Goal: Task Accomplishment & Management: Use online tool/utility

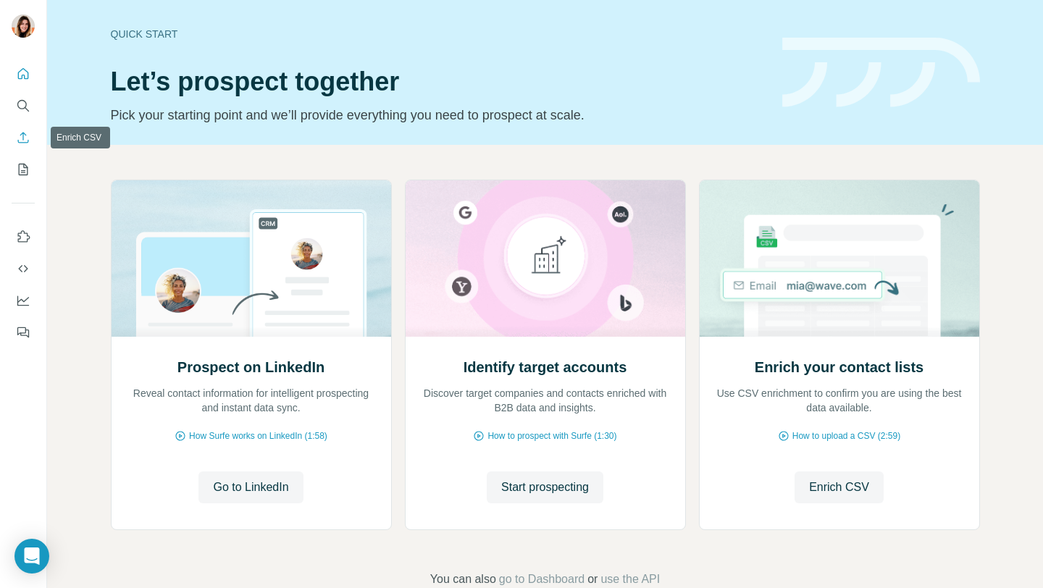
click at [26, 133] on icon "Enrich CSV" at bounding box center [23, 137] width 14 height 14
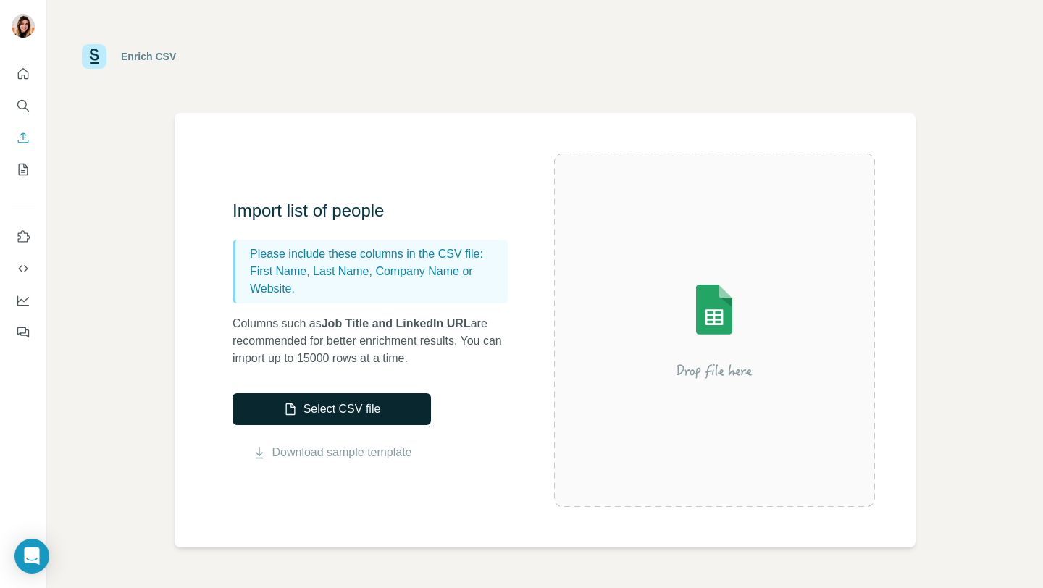
click at [349, 414] on button "Select CSV file" at bounding box center [332, 409] width 199 height 32
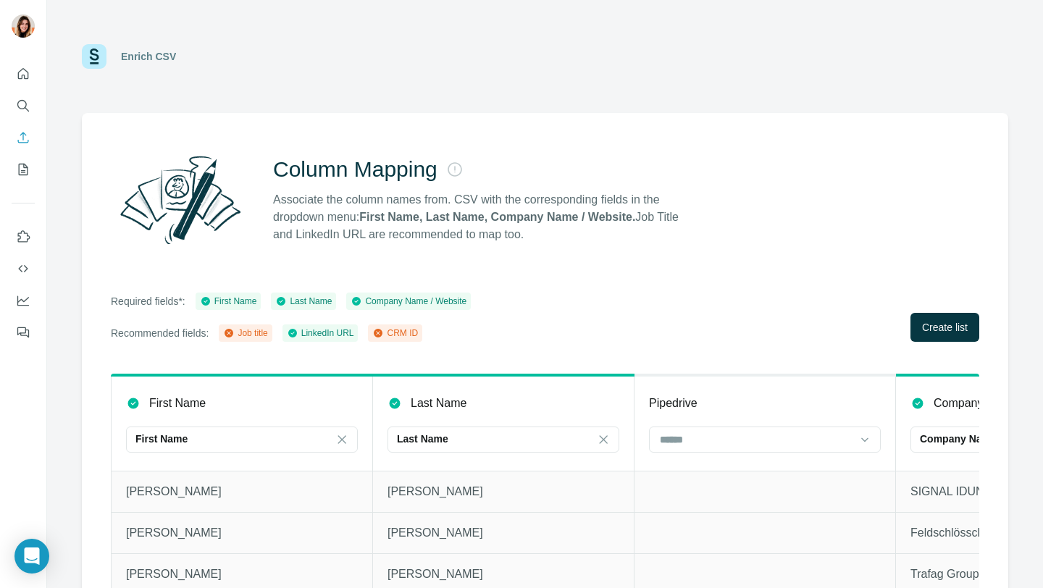
scroll to position [33, 0]
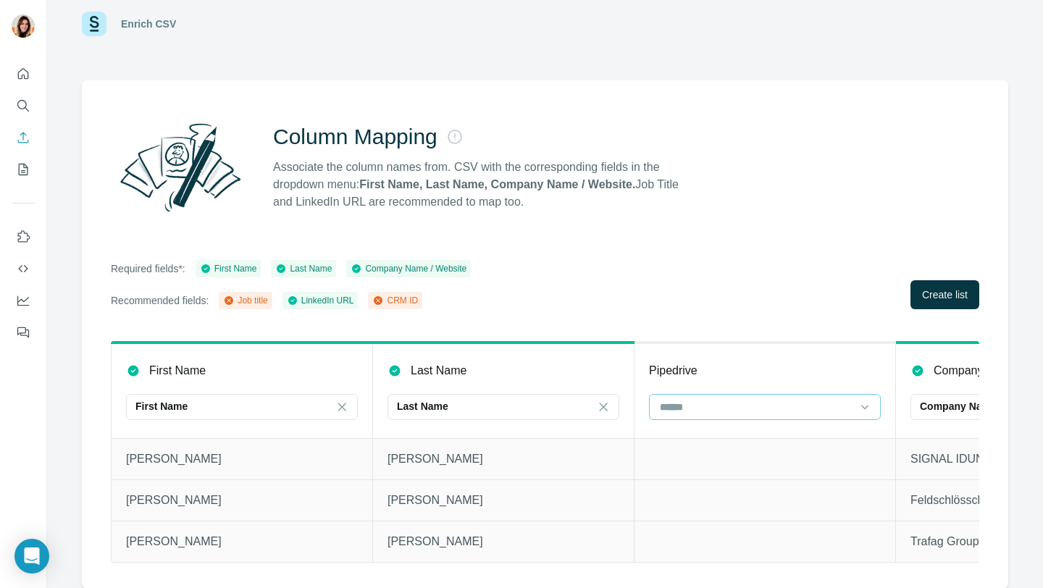
click at [705, 407] on input at bounding box center [757, 407] width 196 height 16
click at [782, 293] on div "Required fields*: First Name Last Name Company Name / Website Recommended field…" at bounding box center [545, 284] width 869 height 49
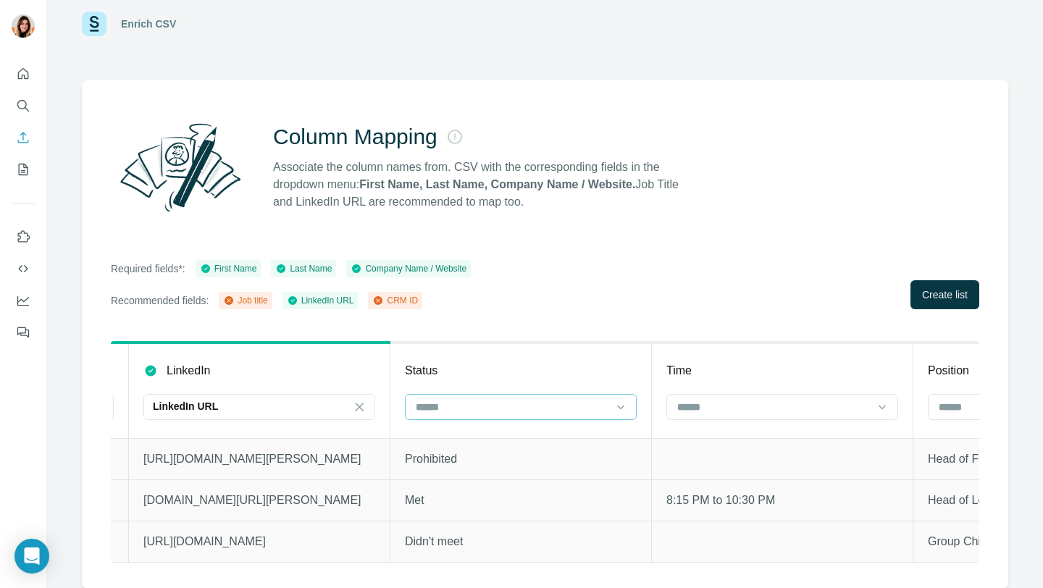
scroll to position [0, 1030]
click at [816, 233] on div "Column Mapping Associate the column names from. CSV with the corresponding fiel…" at bounding box center [545, 334] width 927 height 509
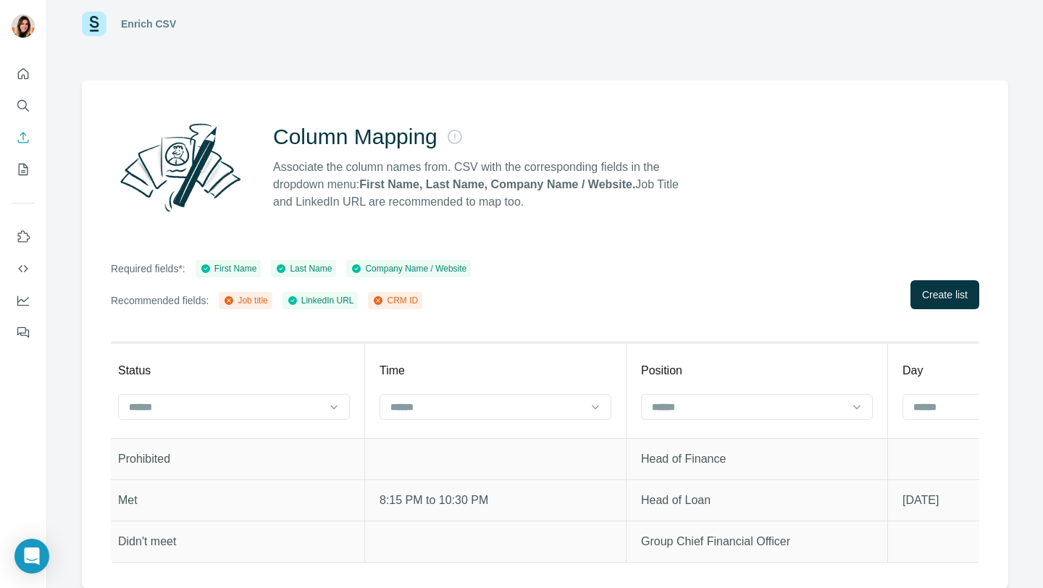
scroll to position [0, 1341]
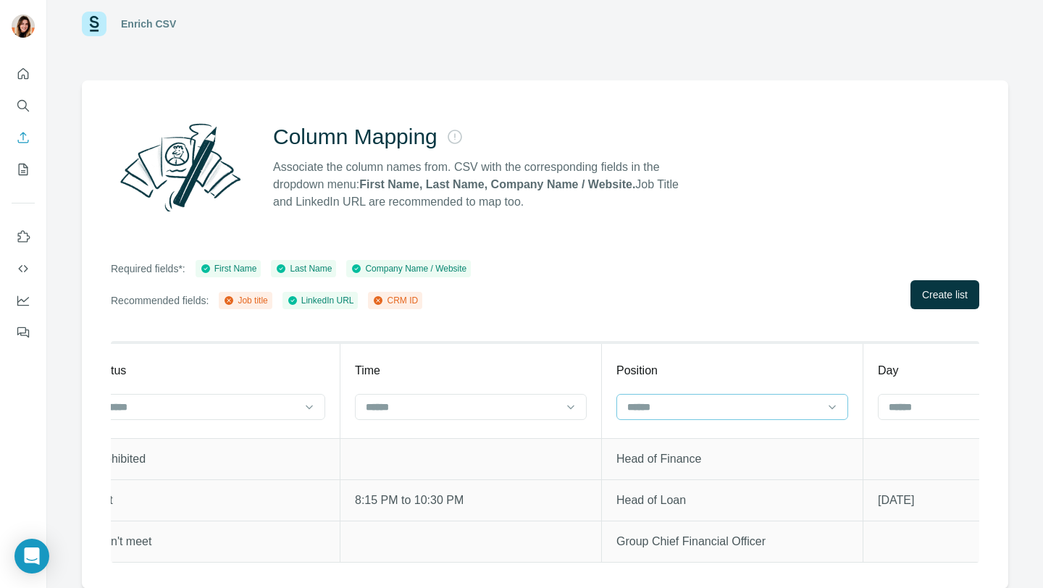
click at [722, 401] on input at bounding box center [724, 407] width 196 height 16
click at [706, 460] on div "Job title" at bounding box center [732, 465] width 207 height 14
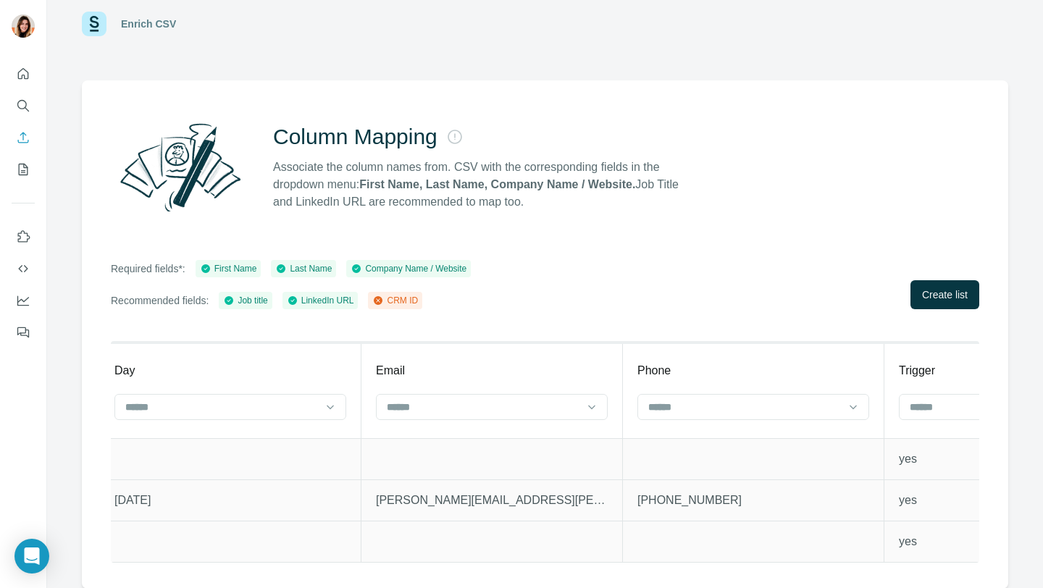
scroll to position [0, 2137]
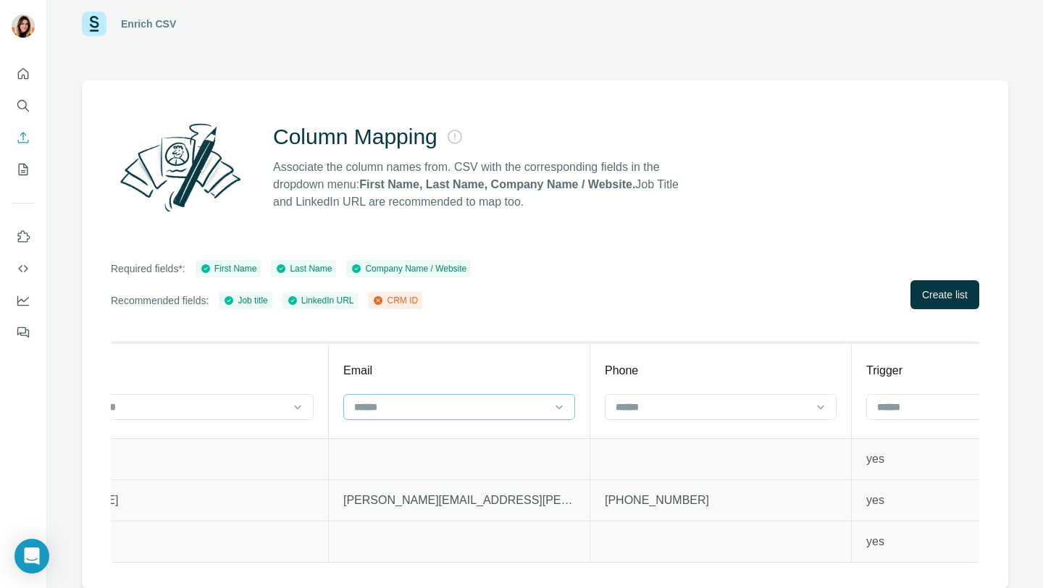
click at [470, 396] on div at bounding box center [451, 407] width 196 height 25
click at [723, 282] on div "Required fields*: First Name Last Name Company Name / Website Recommended field…" at bounding box center [545, 284] width 869 height 49
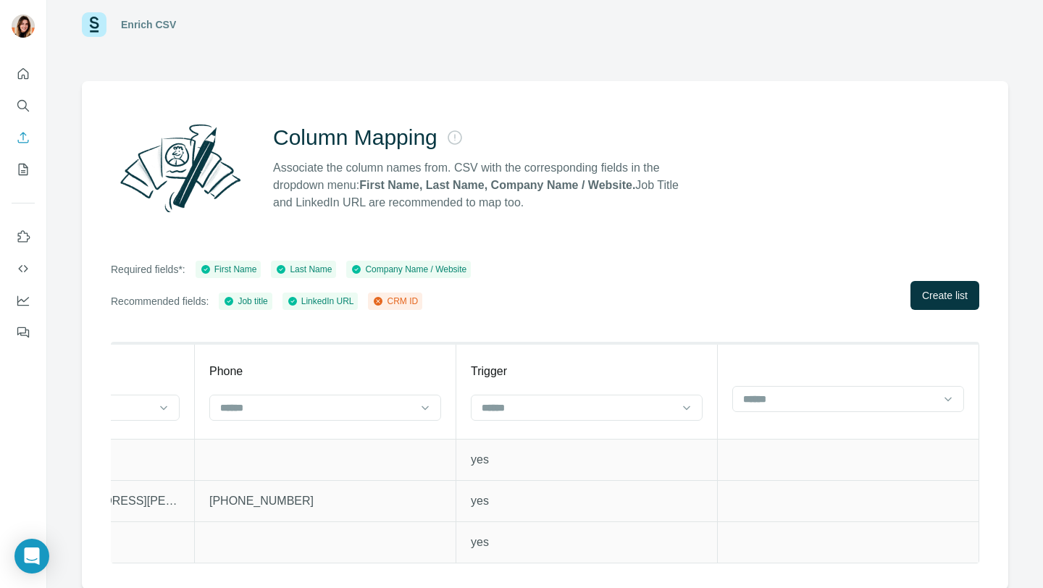
scroll to position [31, 0]
click at [739, 304] on div "Required fields*: First Name Last Name Company Name / Website Recommended field…" at bounding box center [545, 286] width 869 height 49
click at [941, 291] on span "Create list" at bounding box center [945, 296] width 46 height 14
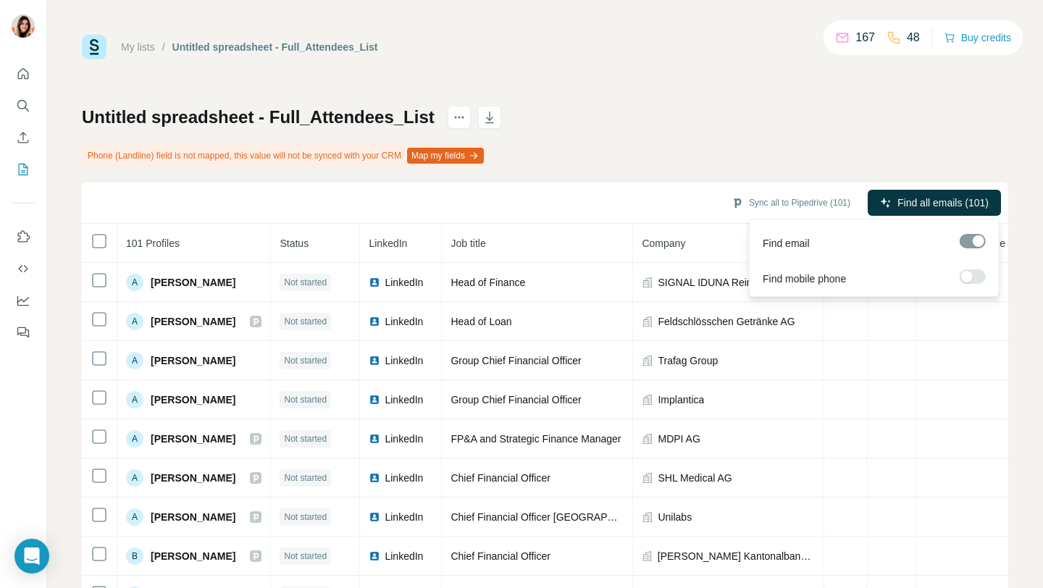
click at [972, 243] on div at bounding box center [973, 241] width 26 height 14
click at [977, 278] on label at bounding box center [973, 277] width 26 height 14
click at [977, 280] on div at bounding box center [979, 277] width 12 height 12
click at [965, 204] on span "Find all emails (101)" at bounding box center [943, 203] width 91 height 14
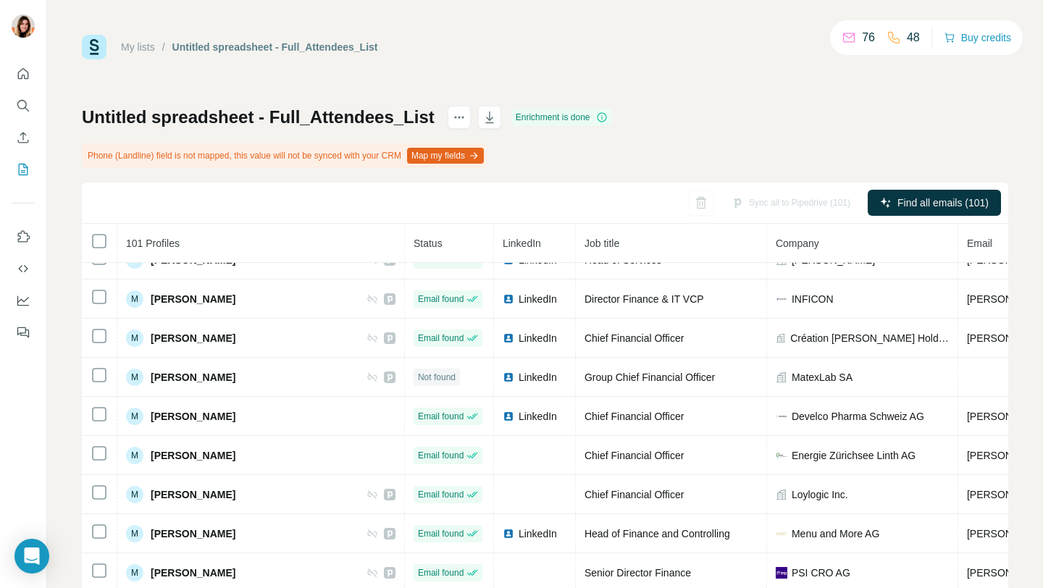
scroll to position [1833, 0]
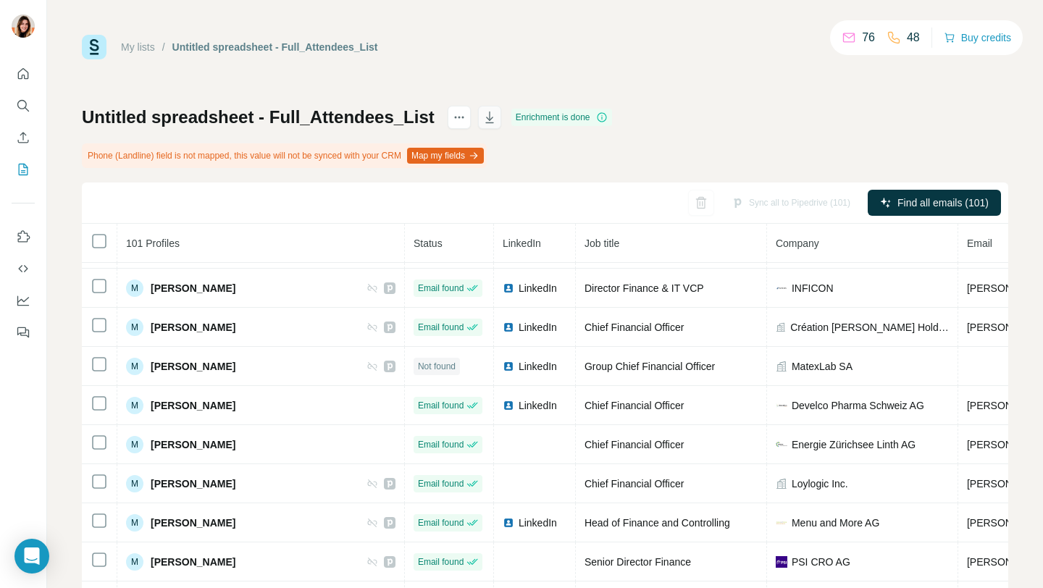
click at [497, 119] on icon "button" at bounding box center [490, 117] width 14 height 14
